Goal: Information Seeking & Learning: Learn about a topic

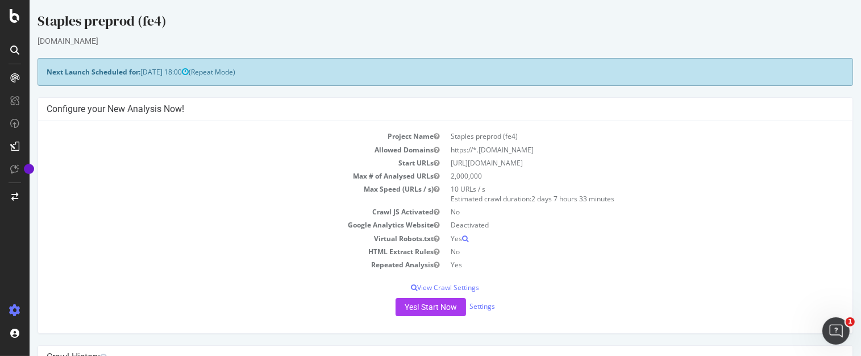
scroll to position [217, 0]
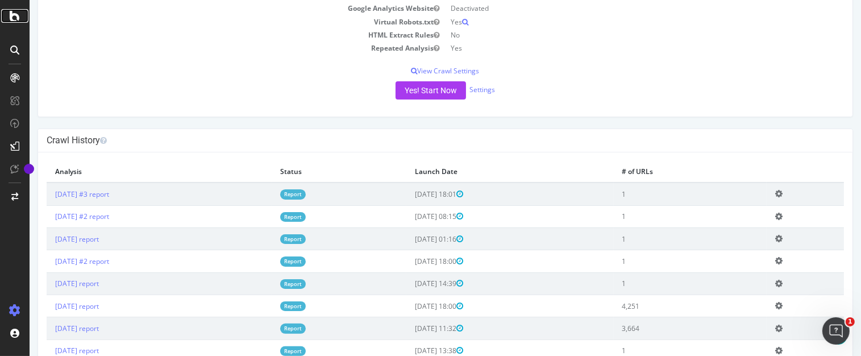
click at [15, 12] on icon at bounding box center [15, 16] width 10 height 14
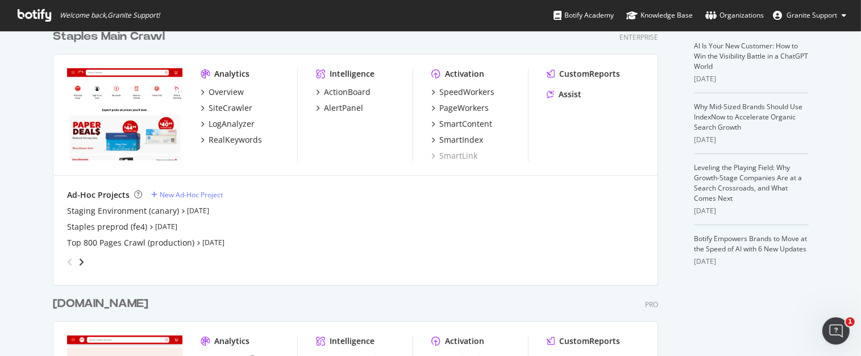
scroll to position [387, 0]
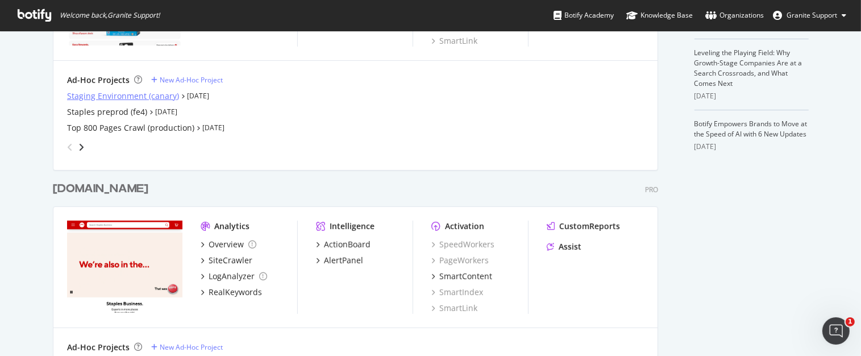
click at [142, 98] on div "Staging Environment (canary)" at bounding box center [123, 95] width 112 height 11
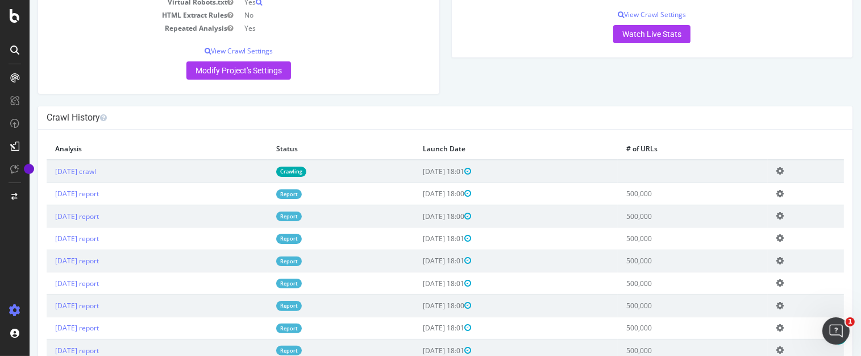
scroll to position [353, 0]
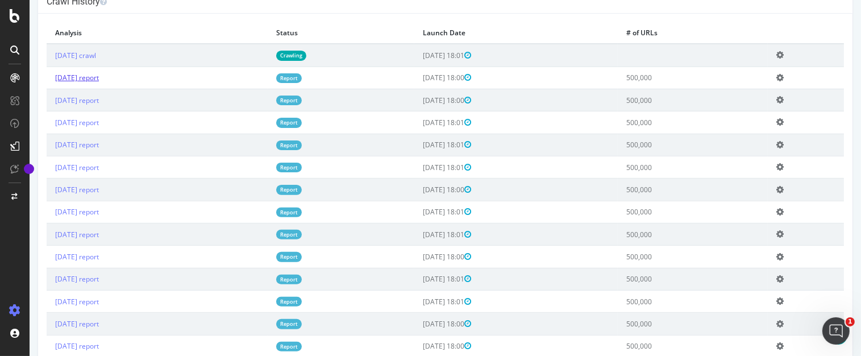
click at [99, 77] on link "[DATE] report" at bounding box center [77, 78] width 44 height 10
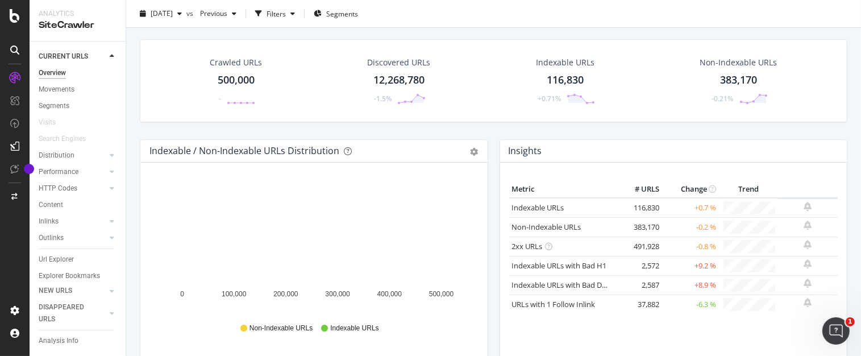
scroll to position [3, 0]
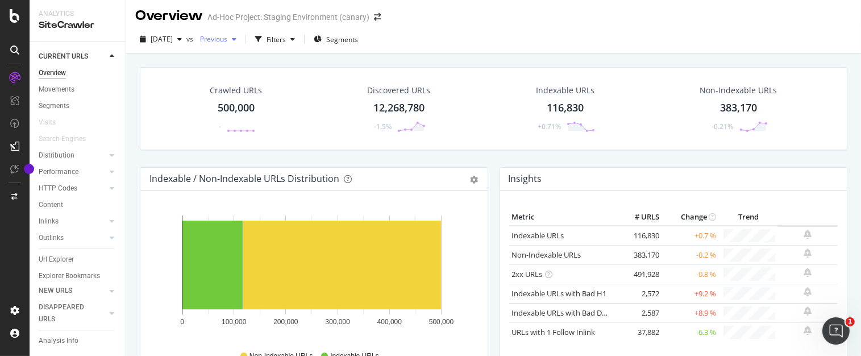
click at [241, 39] on div "button" at bounding box center [234, 39] width 14 height 7
click at [598, 23] on div "Overview Ad-Hoc Project: Staging Environment (canary)" at bounding box center [493, 11] width 735 height 28
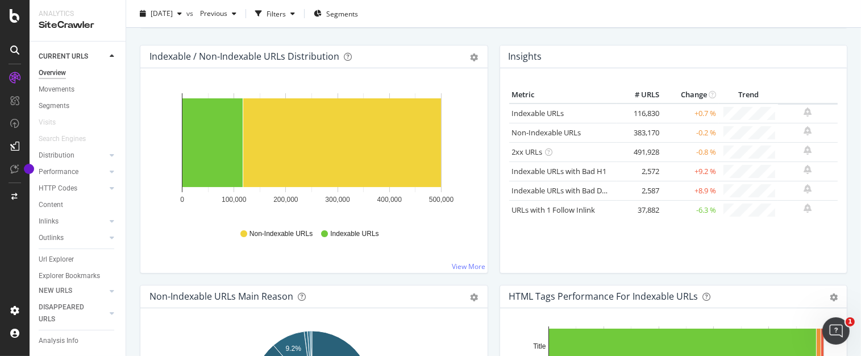
scroll to position [171, 0]
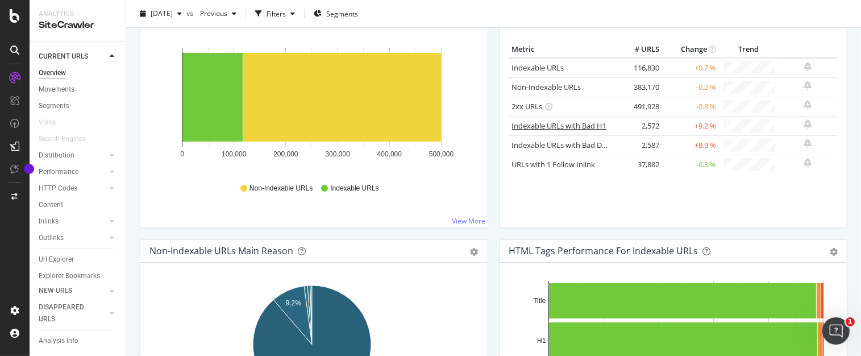
click at [579, 125] on link "Indexable URLs with Bad H1" at bounding box center [559, 126] width 95 height 10
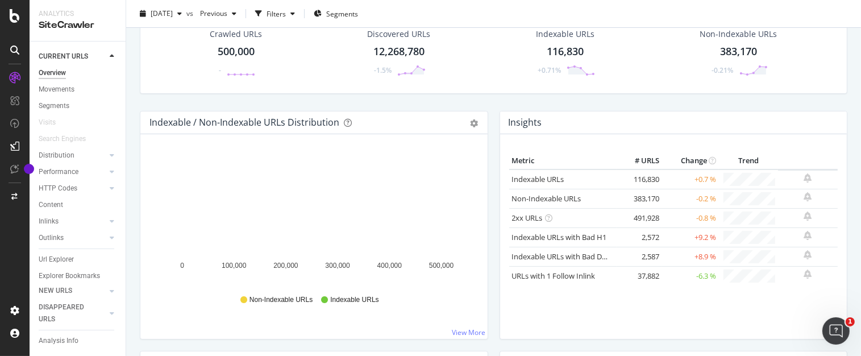
scroll to position [60, 0]
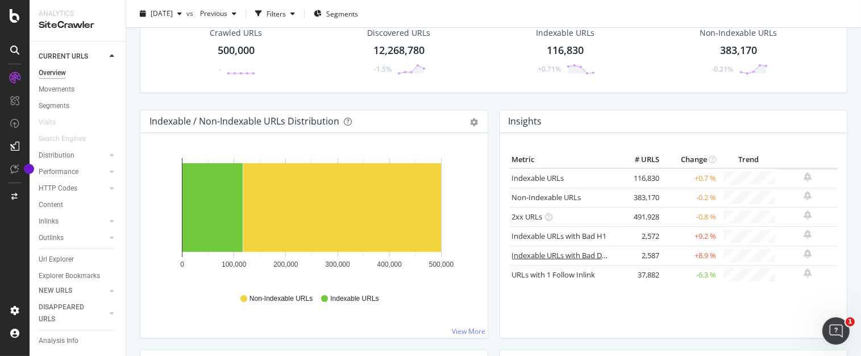
click at [571, 252] on link "Indexable URLs with Bad Description" at bounding box center [574, 255] width 124 height 10
